Goal: Information Seeking & Learning: Learn about a topic

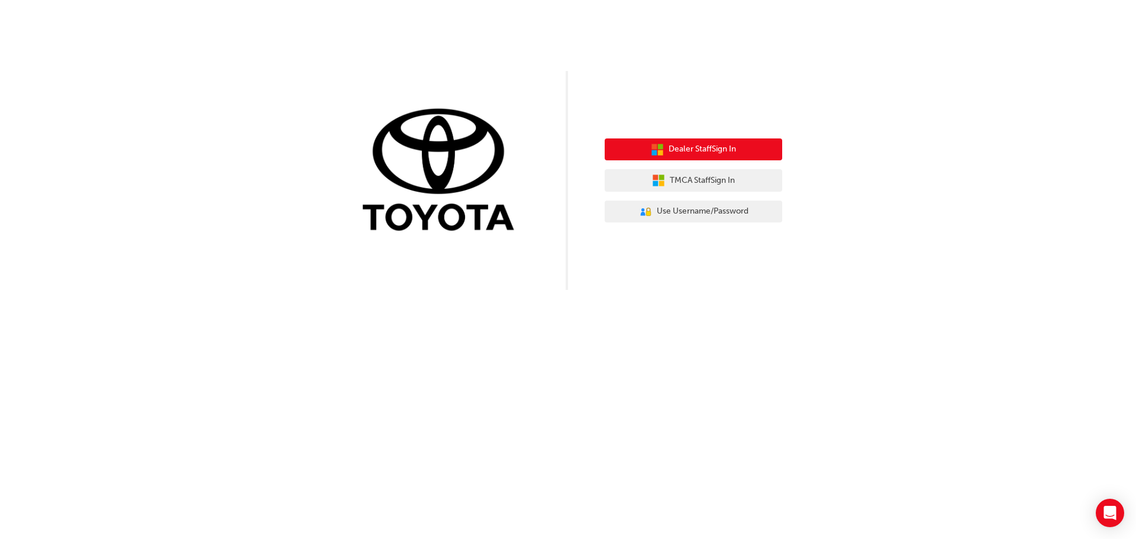
click at [703, 144] on span "Dealer Staff Sign In" at bounding box center [702, 150] width 67 height 14
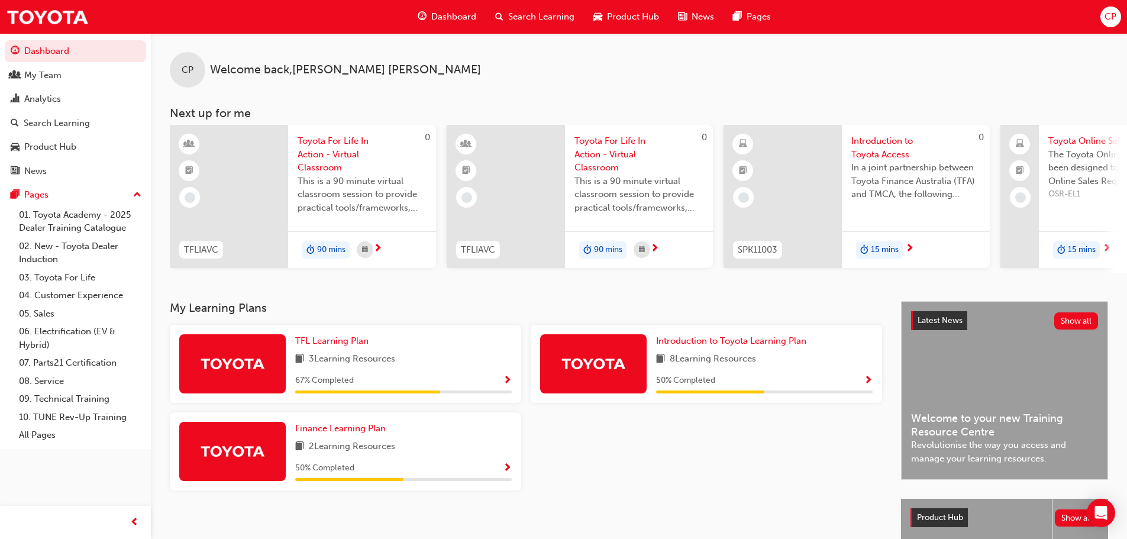
click at [530, 14] on span "Search Learning" at bounding box center [541, 17] width 66 height 14
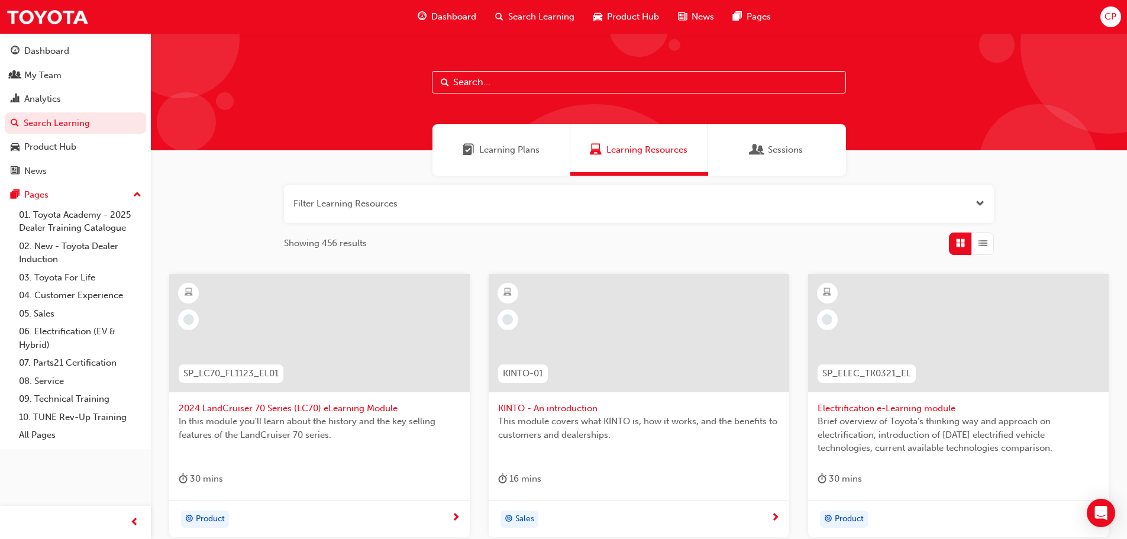
click at [515, 85] on input "text" at bounding box center [639, 82] width 414 height 22
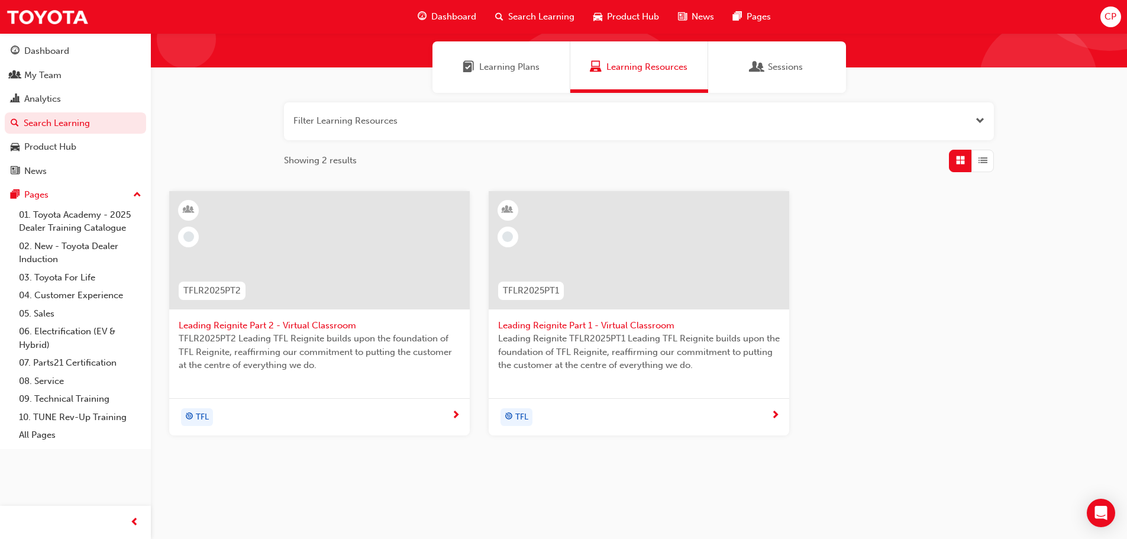
scroll to position [94, 0]
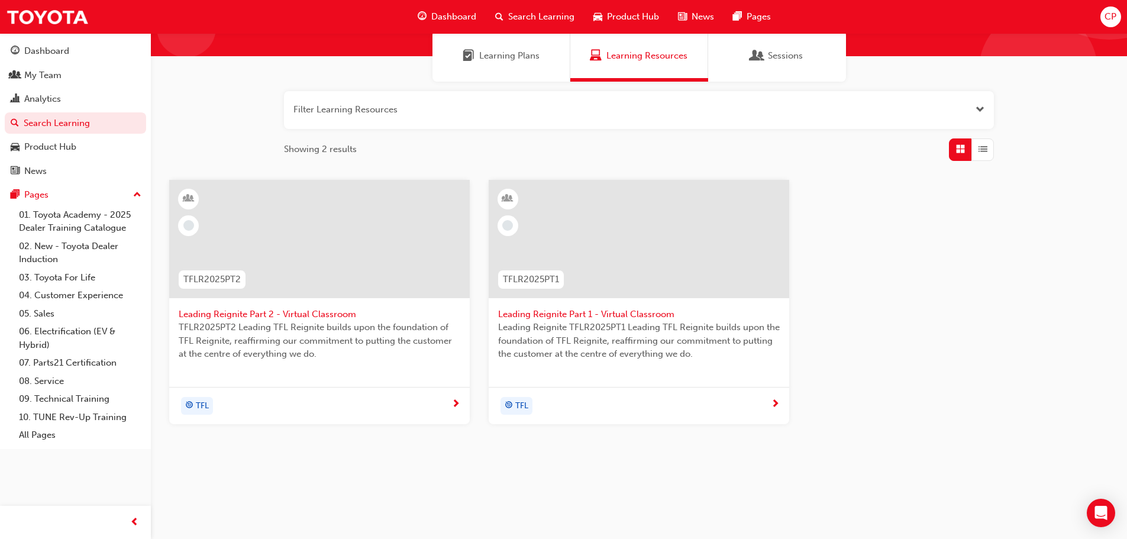
type input "reignite"
